Goal: Obtain resource: Obtain resource

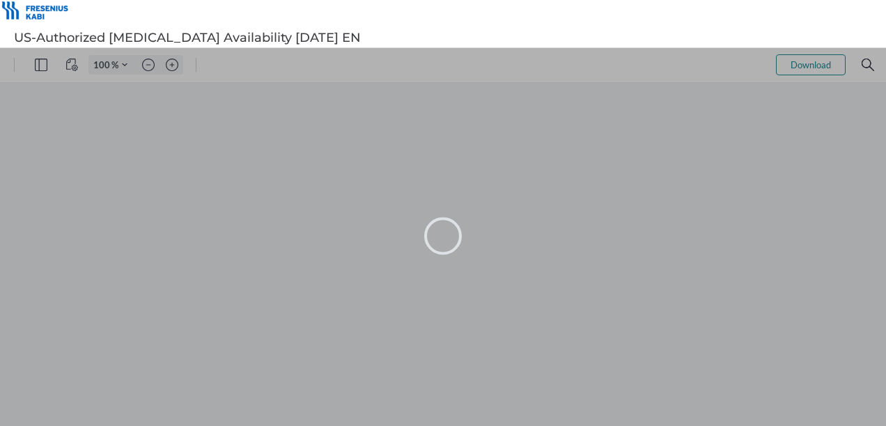
type input "62"
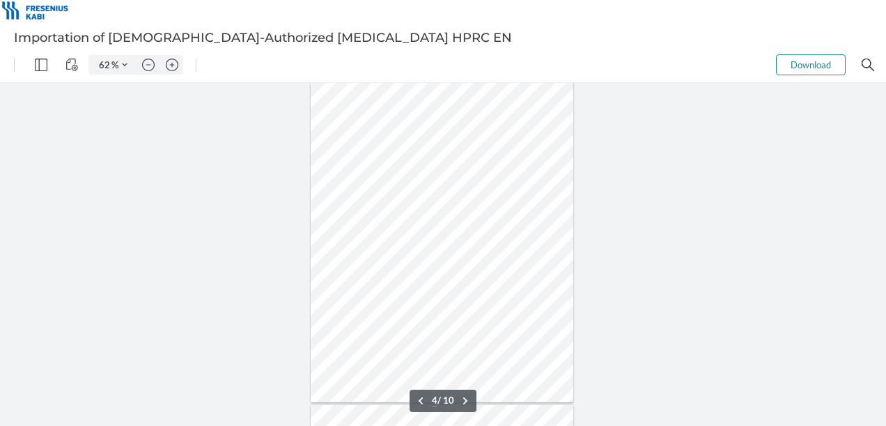
scroll to position [1184, 0]
type input "1"
